Goal: Task Accomplishment & Management: Use online tool/utility

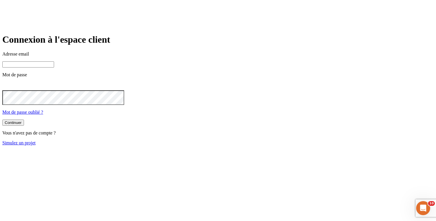
type input "james.bond+300@nalo.fr"
click at [36, 145] on link "Simulez un projet" at bounding box center [18, 142] width 33 height 5
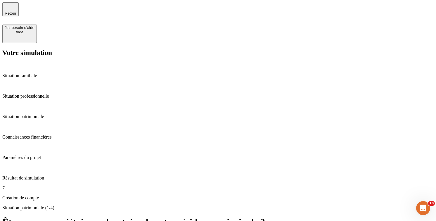
type input "433"
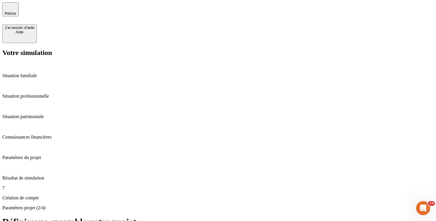
type input "70"
